Goal: Task Accomplishment & Management: Complete application form

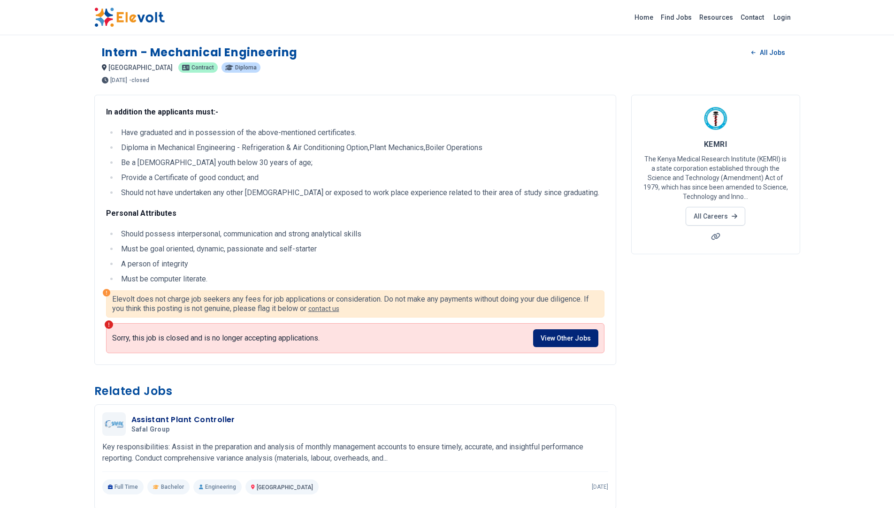
click at [573, 341] on link "View Other Jobs" at bounding box center [565, 339] width 65 height 18
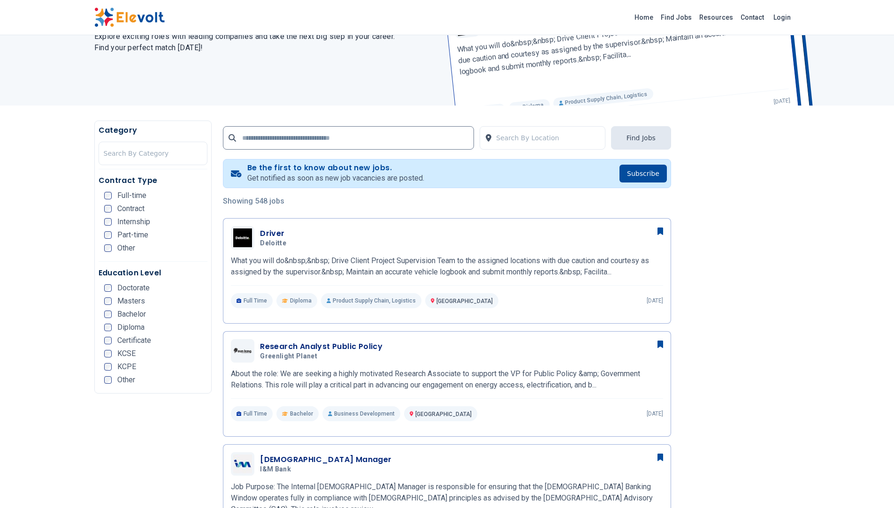
scroll to position [130, 0]
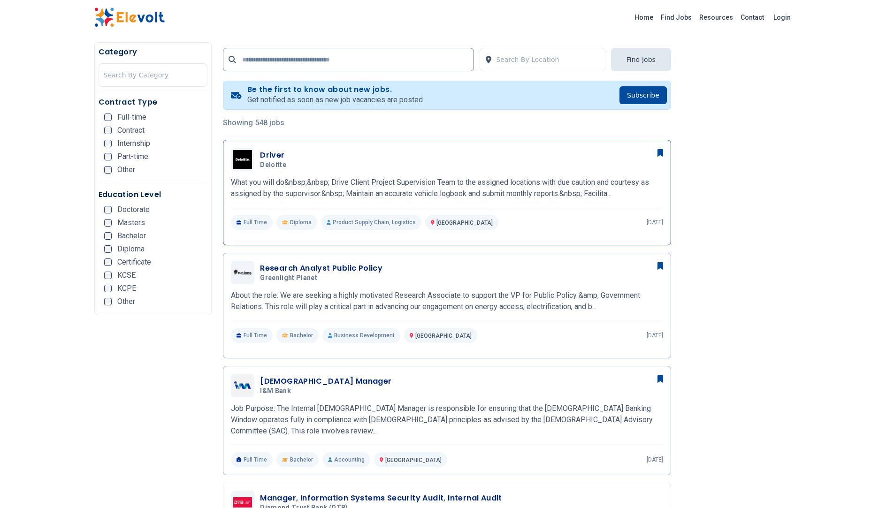
scroll to position [188, 0]
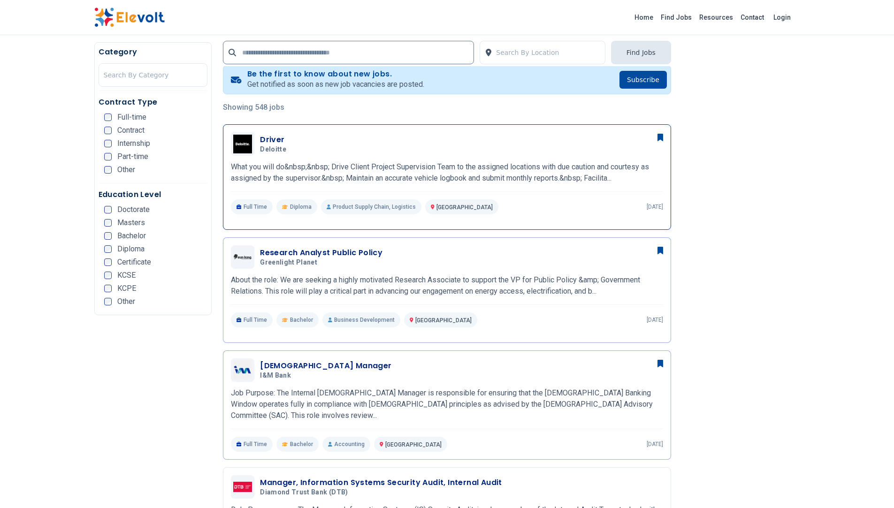
click at [272, 142] on h3 "Driver" at bounding box center [275, 139] width 30 height 11
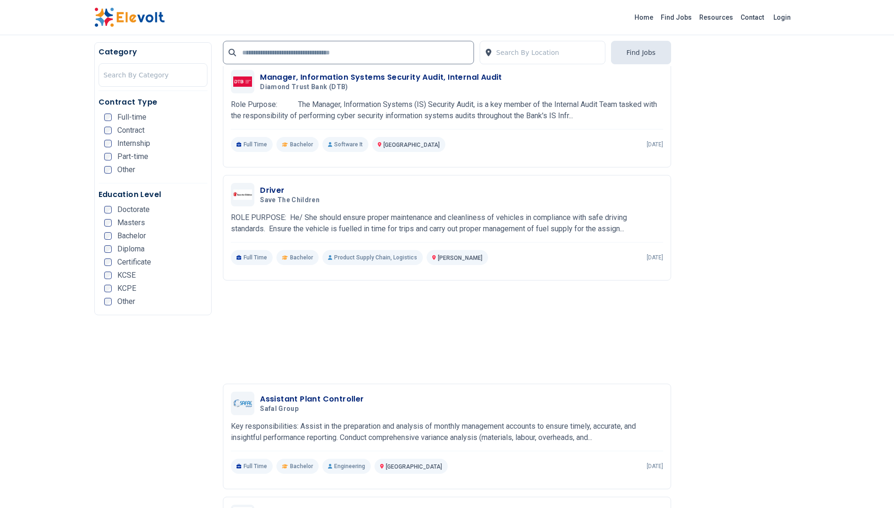
scroll to position [610, 0]
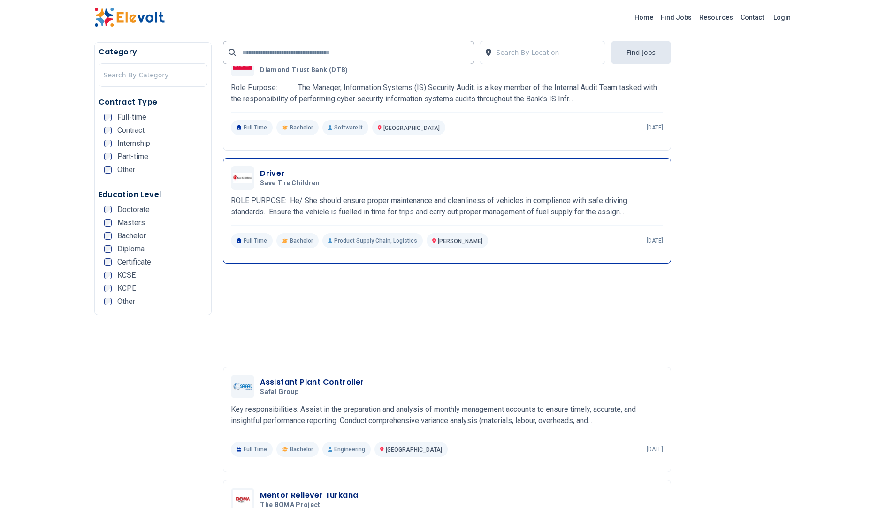
click at [292, 172] on h3 "Driver" at bounding box center [291, 173] width 63 height 11
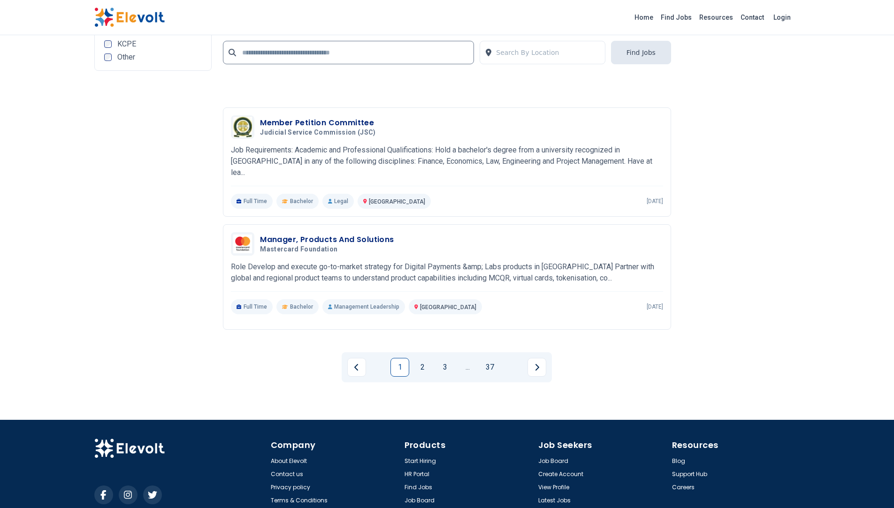
scroll to position [2019, 0]
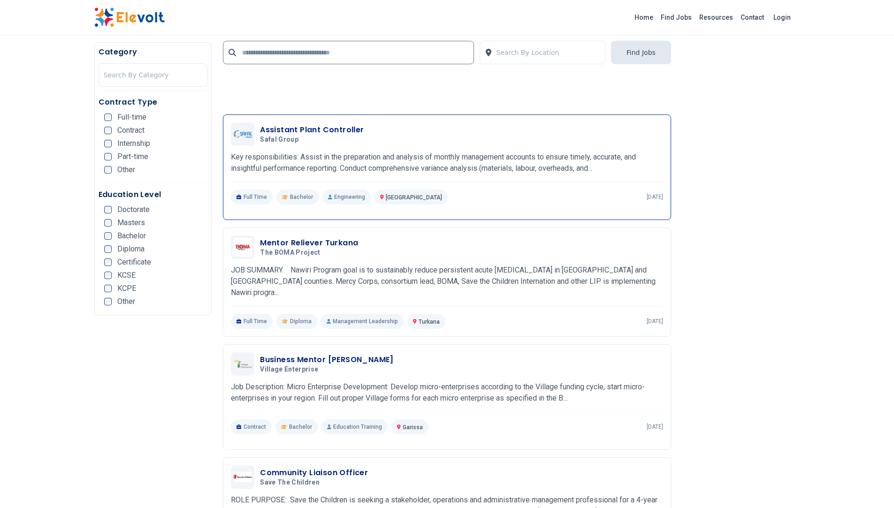
scroll to position [892, 0]
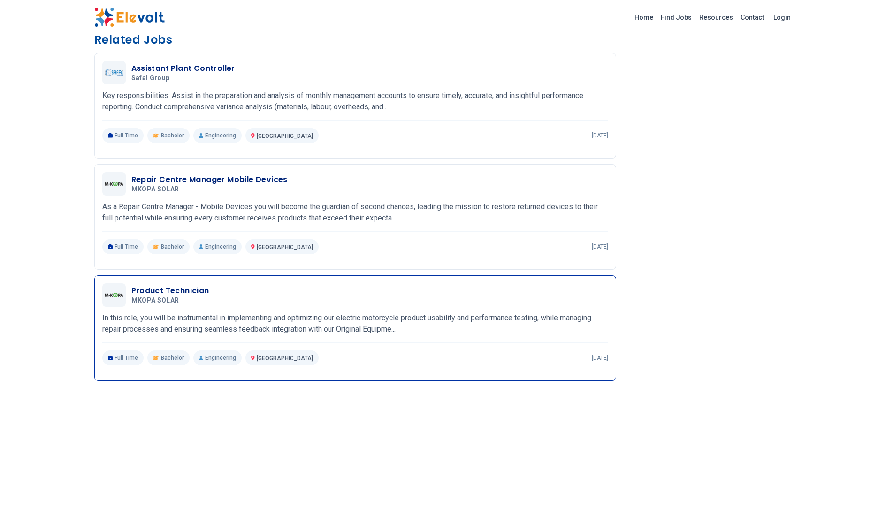
scroll to position [329, 0]
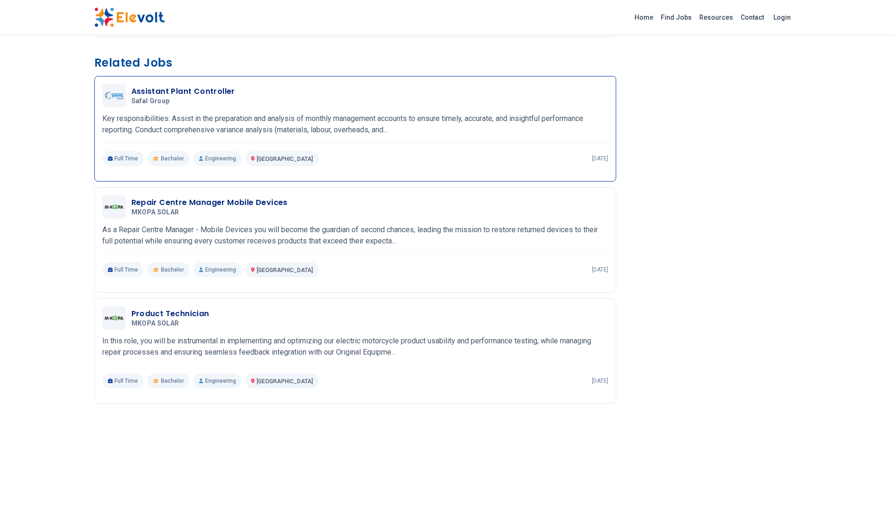
click at [197, 87] on h3 "Assistant Plant Controller" at bounding box center [183, 91] width 104 height 11
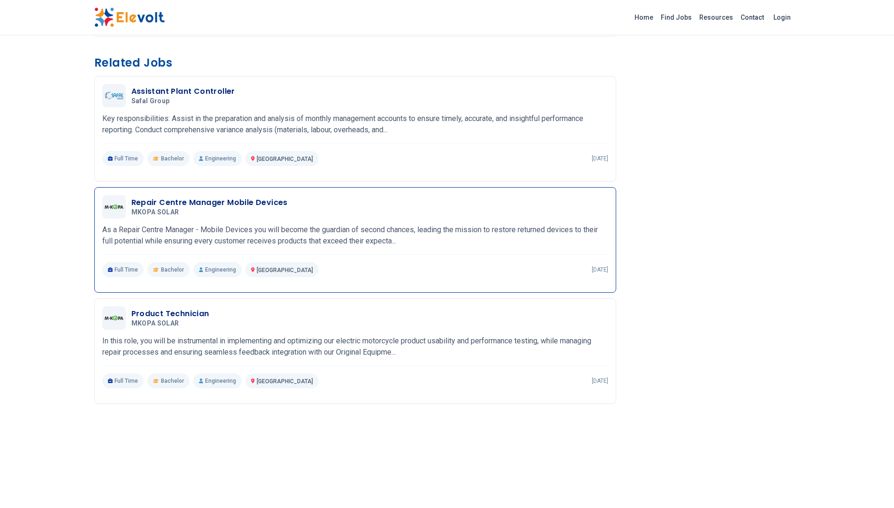
click at [209, 222] on div "Repair Centre Manager Mobile Devices MKOPA SOLAR 10/08/2025 11/07/2025 Nairobi …" at bounding box center [355, 236] width 506 height 82
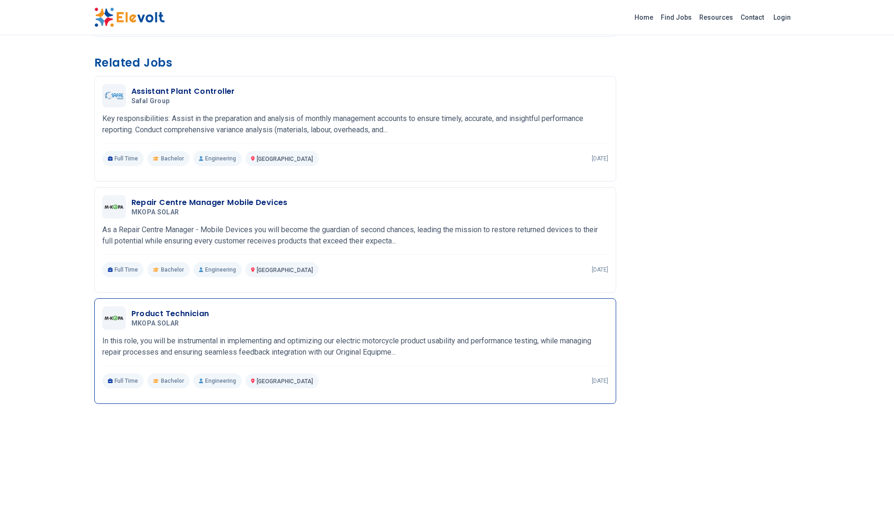
click at [233, 321] on div "Product Technician MKOPA SOLAR 10/08/2025 11/07/2025" at bounding box center [369, 318] width 477 height 20
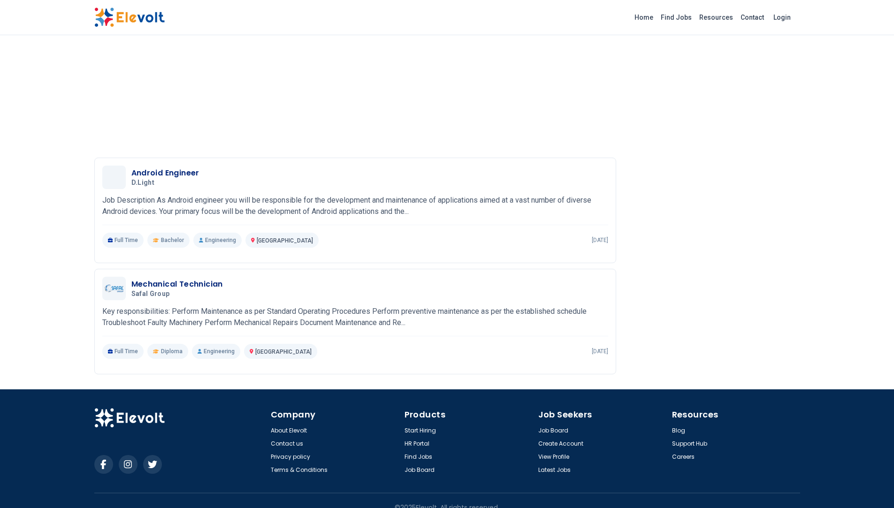
scroll to position [731, 0]
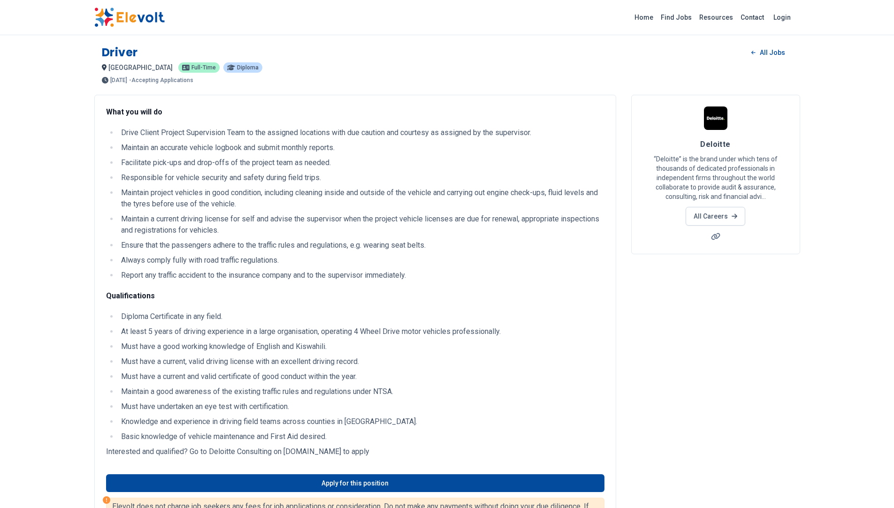
click at [184, 81] on p "- Accepting Applications" at bounding box center [161, 80] width 64 height 6
click at [186, 78] on p "- Accepting Applications" at bounding box center [161, 80] width 64 height 6
drag, startPoint x: 207, startPoint y: 107, endPoint x: 221, endPoint y: 110, distance: 13.9
click at [210, 109] on p "What you will do" at bounding box center [355, 112] width 499 height 11
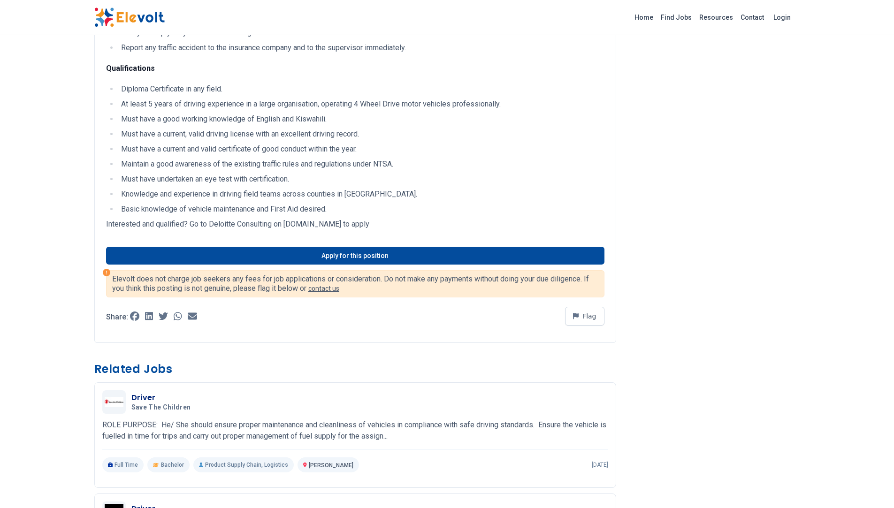
scroll to position [235, 0]
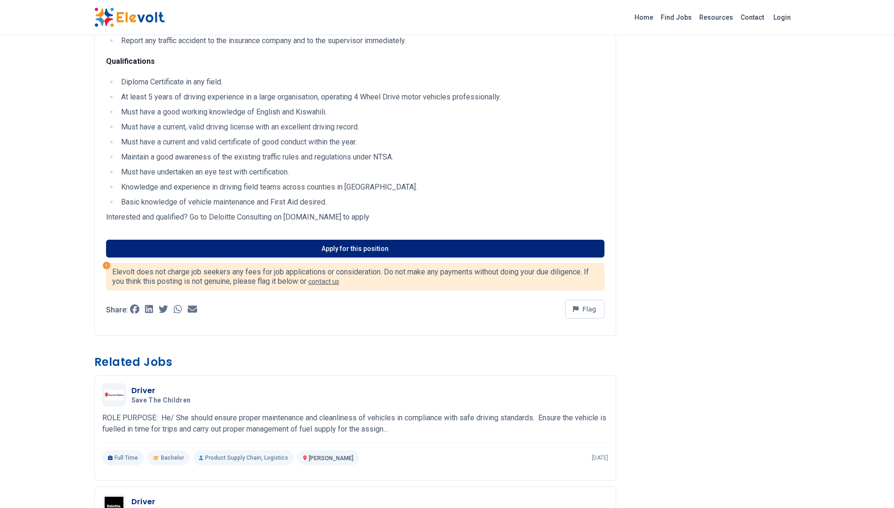
click at [385, 248] on link "Apply for this position" at bounding box center [355, 249] width 499 height 18
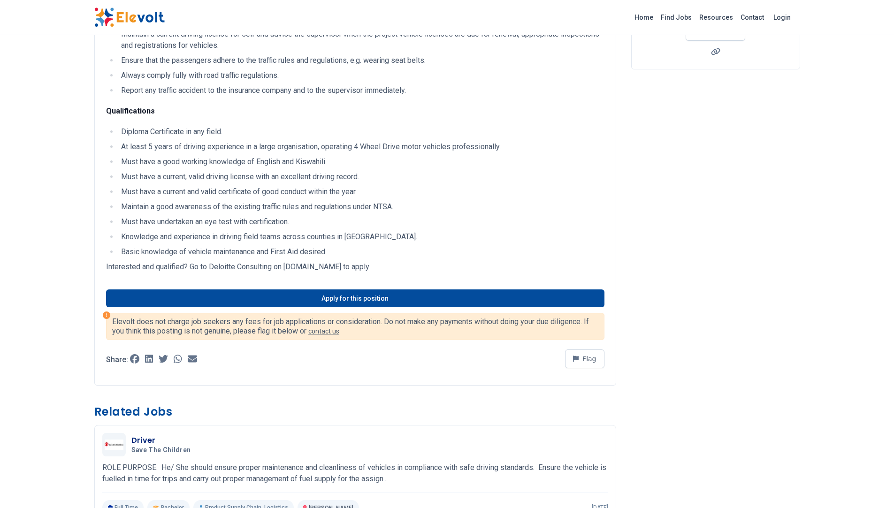
scroll to position [0, 0]
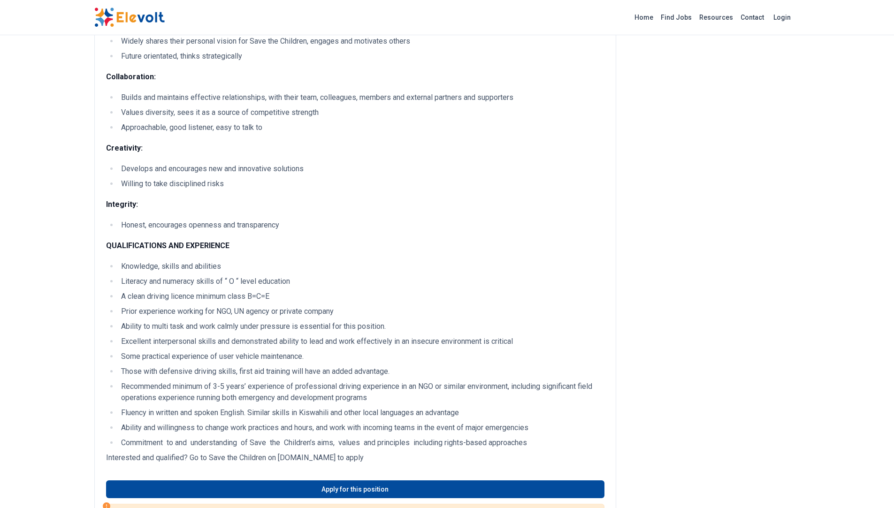
scroll to position [1080, 0]
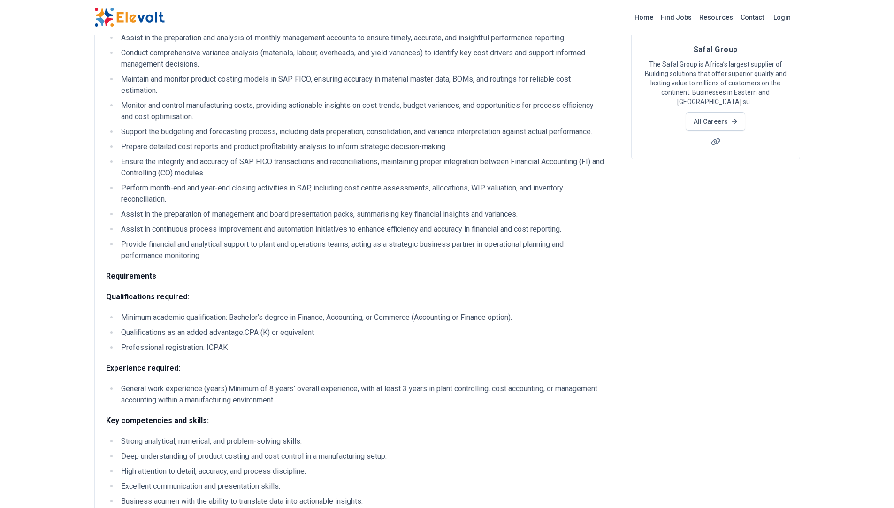
scroll to position [141, 0]
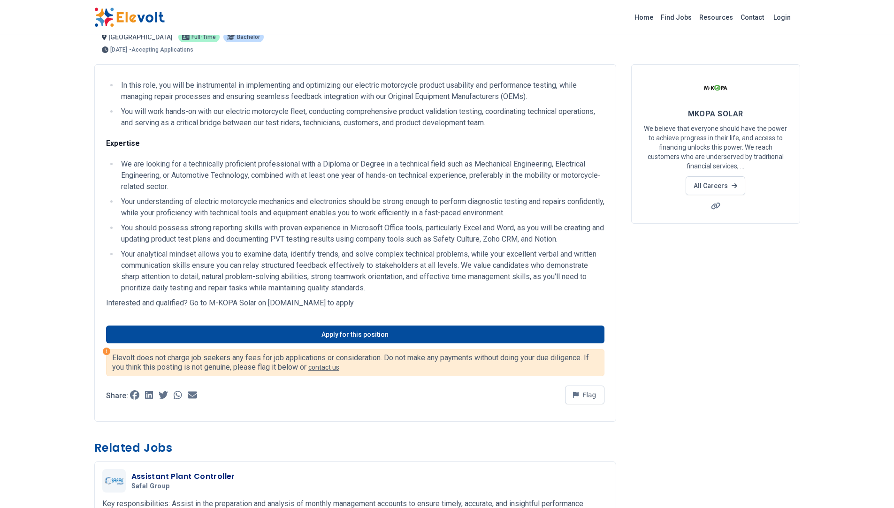
scroll to position [47, 0]
